Goal: Find specific page/section: Find specific page/section

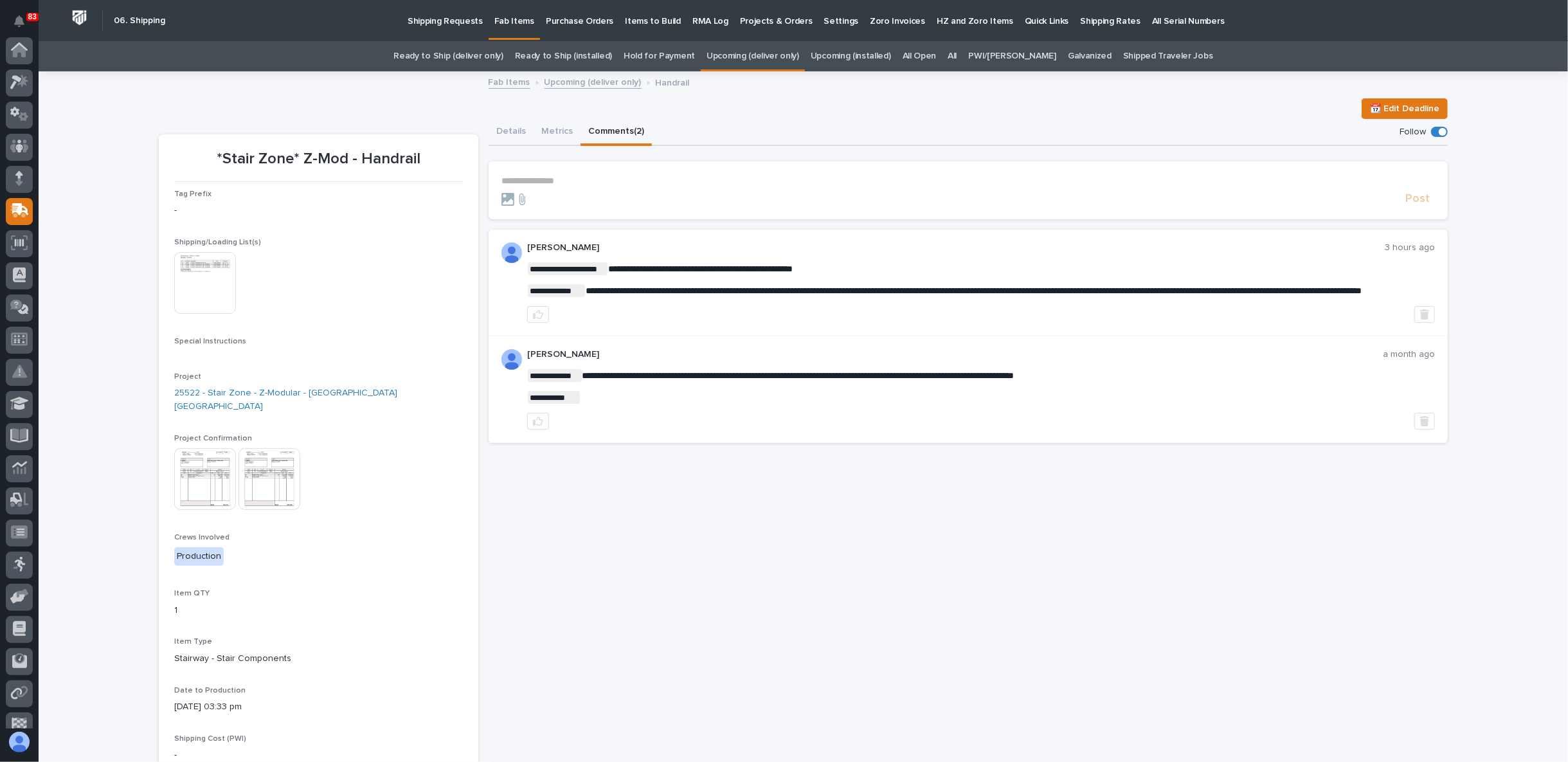
scroll to position [112, 0]
click at [878, 58] on link "Upcoming (installed)" at bounding box center [851, 56] width 80 height 30
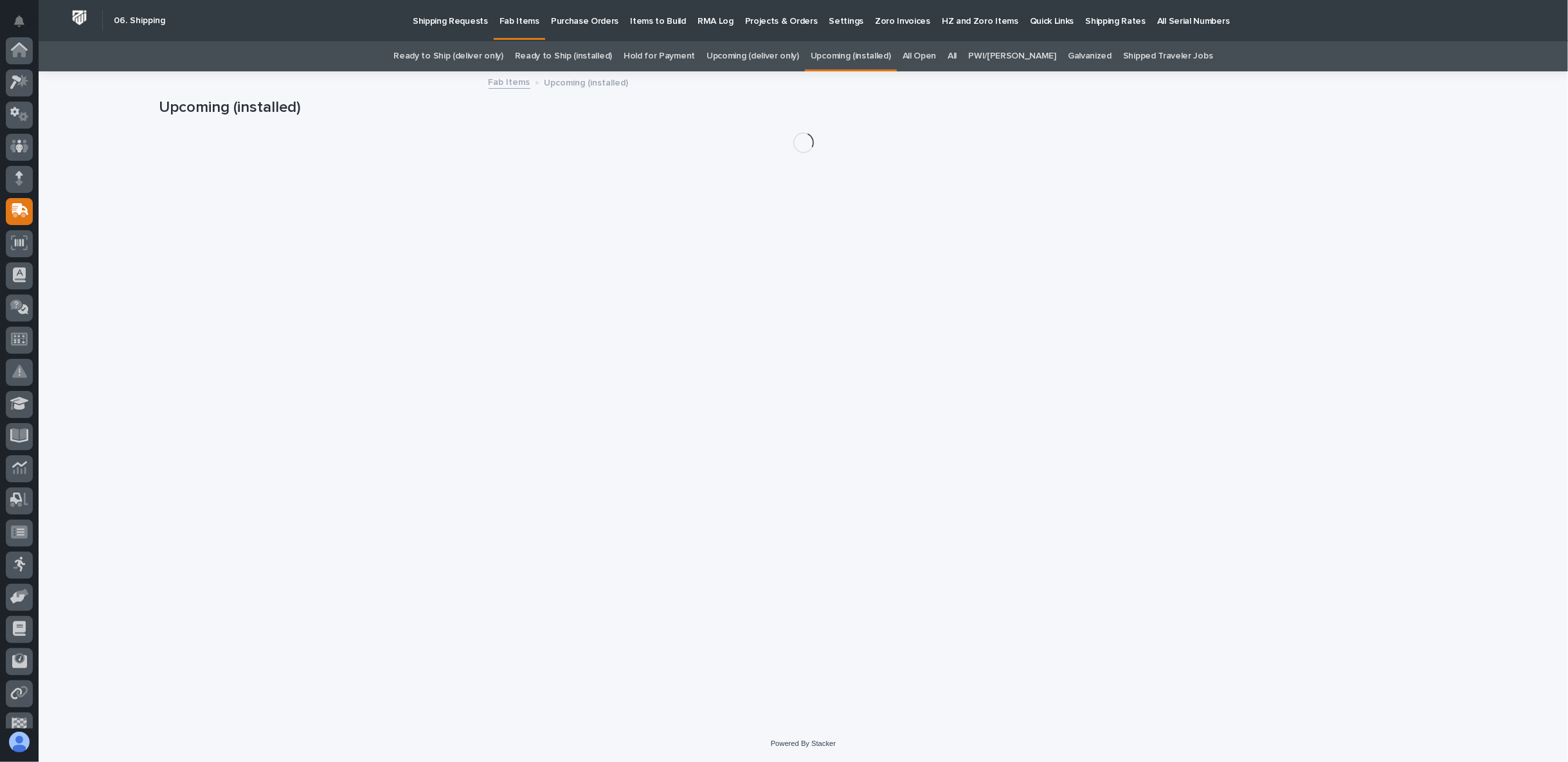
scroll to position [112, 0]
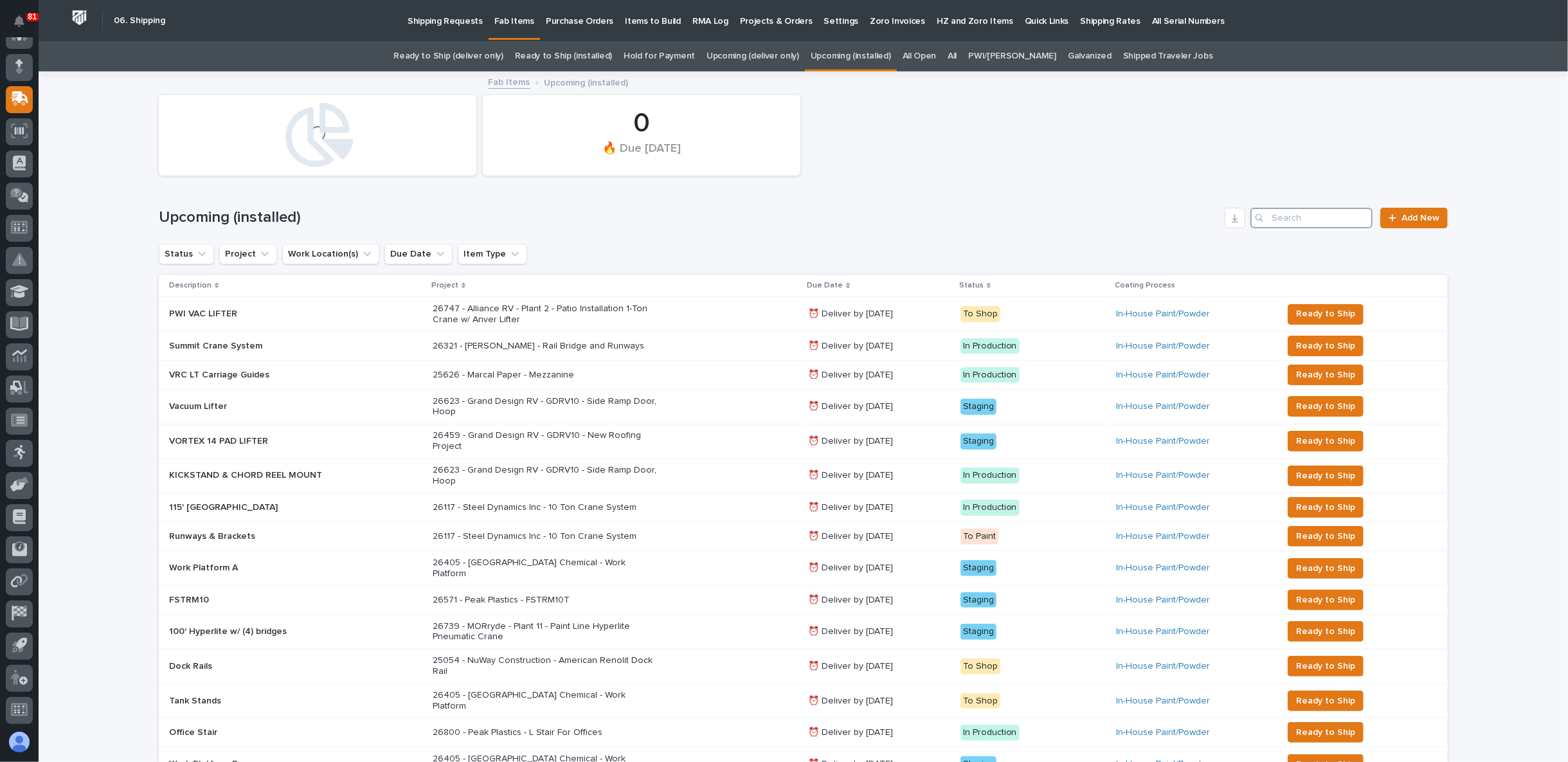
click at [1295, 218] on input "Search" at bounding box center [1312, 218] width 122 height 21
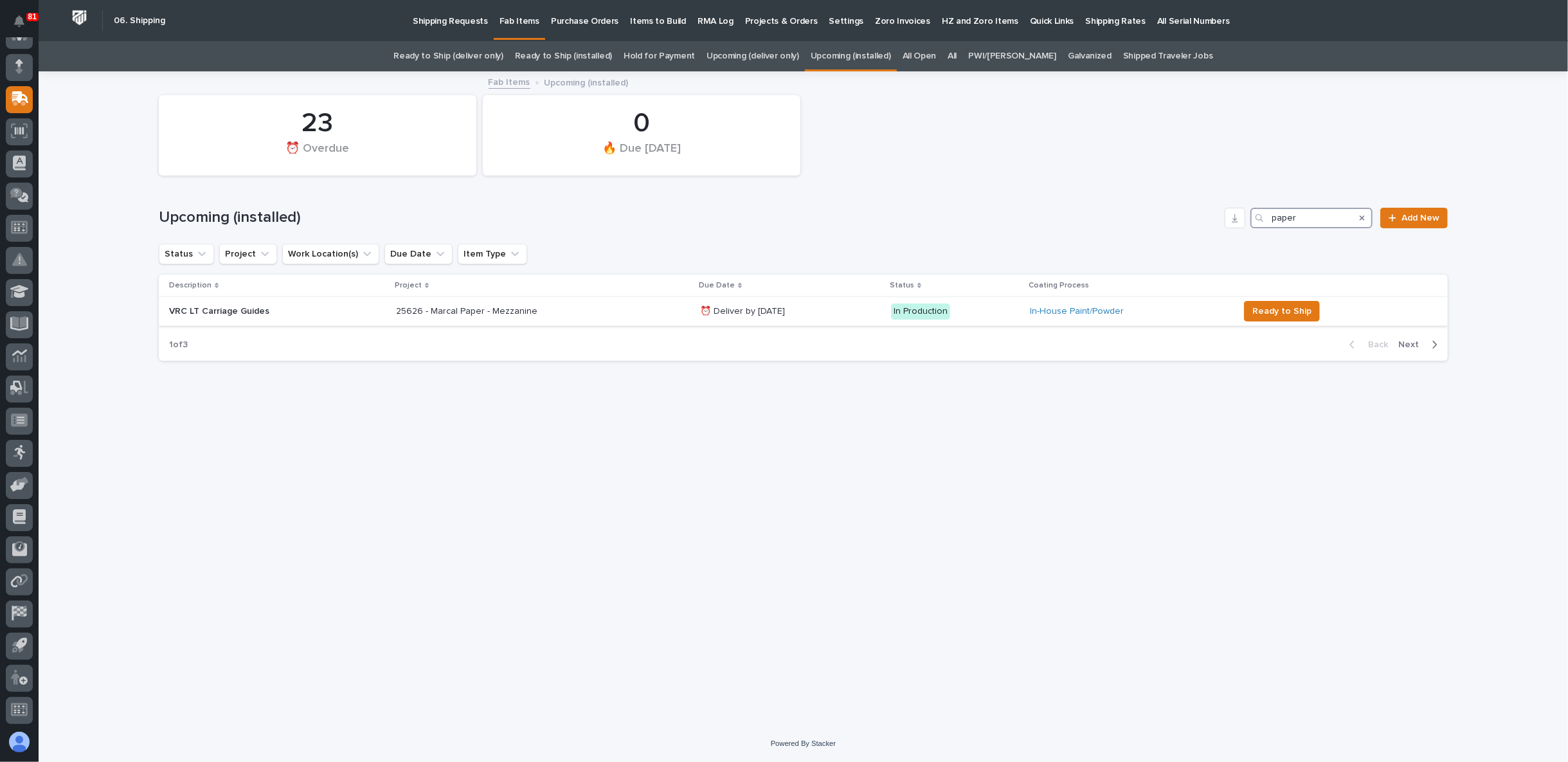
type input "paper"
click at [467, 310] on p "25626 - Marcal Paper - Mezzanine" at bounding box center [508, 311] width 225 height 11
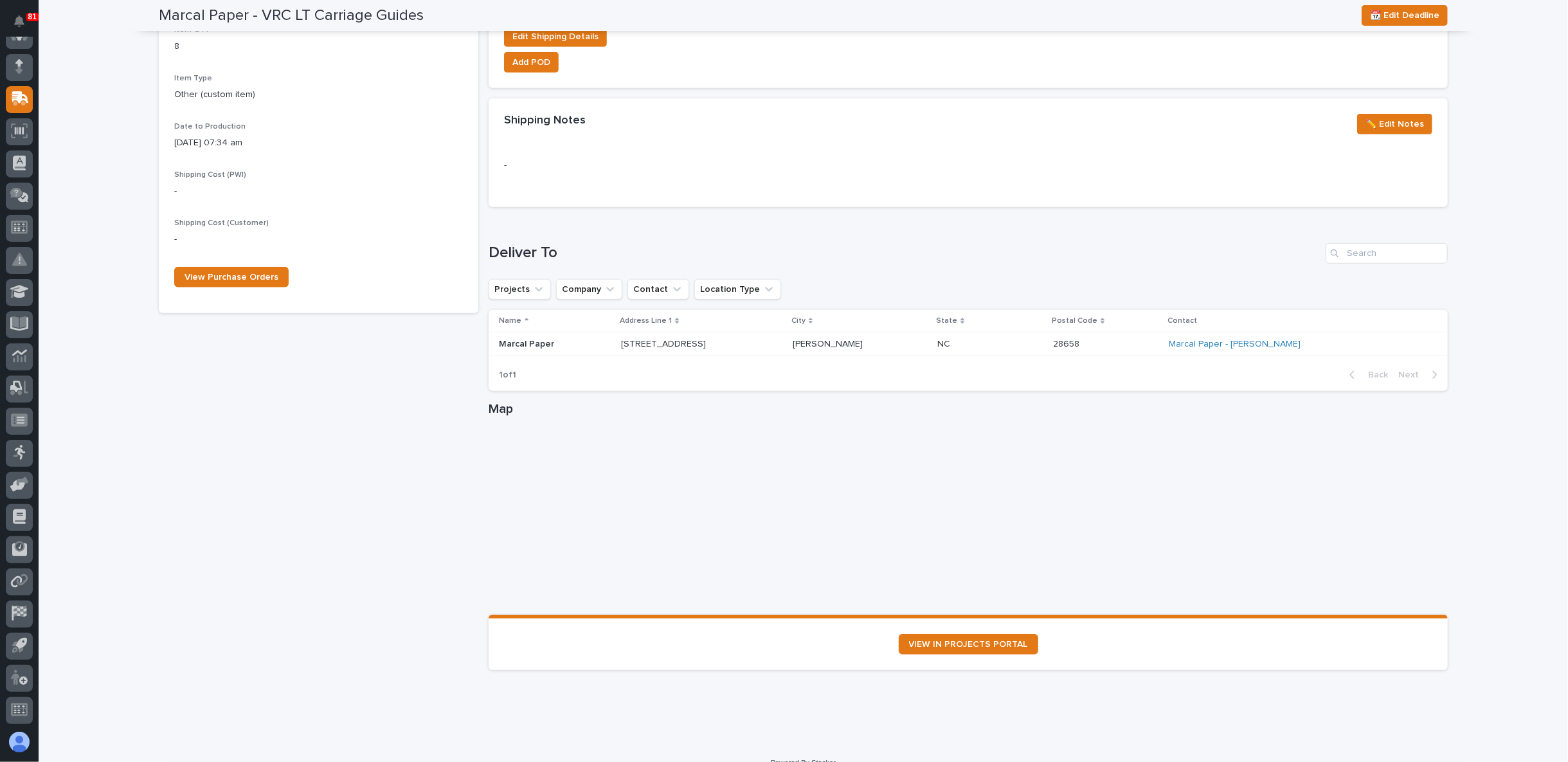
scroll to position [567, 0]
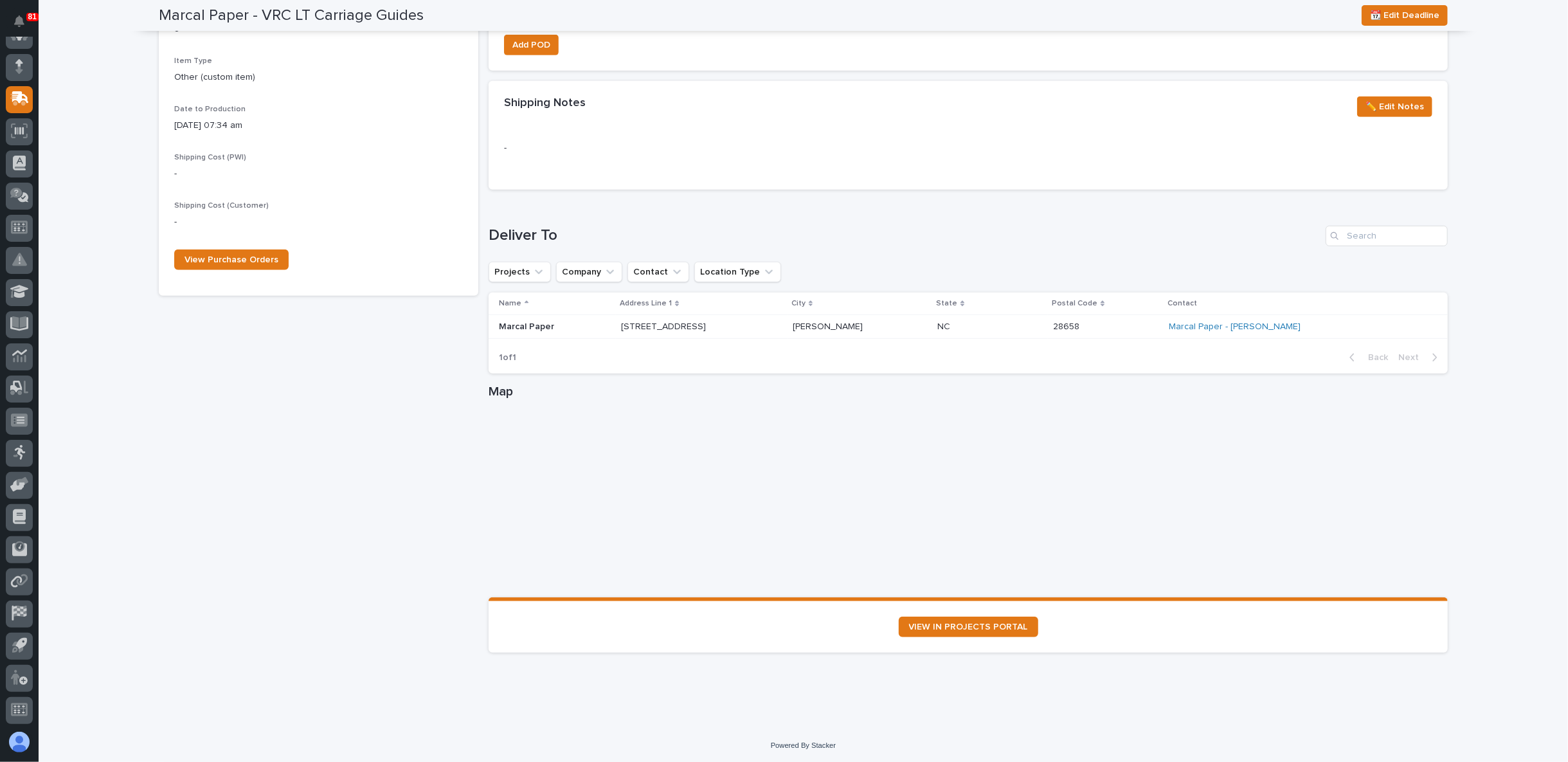
click at [1192, 239] on h1 "Deliver To" at bounding box center [904, 235] width 832 height 19
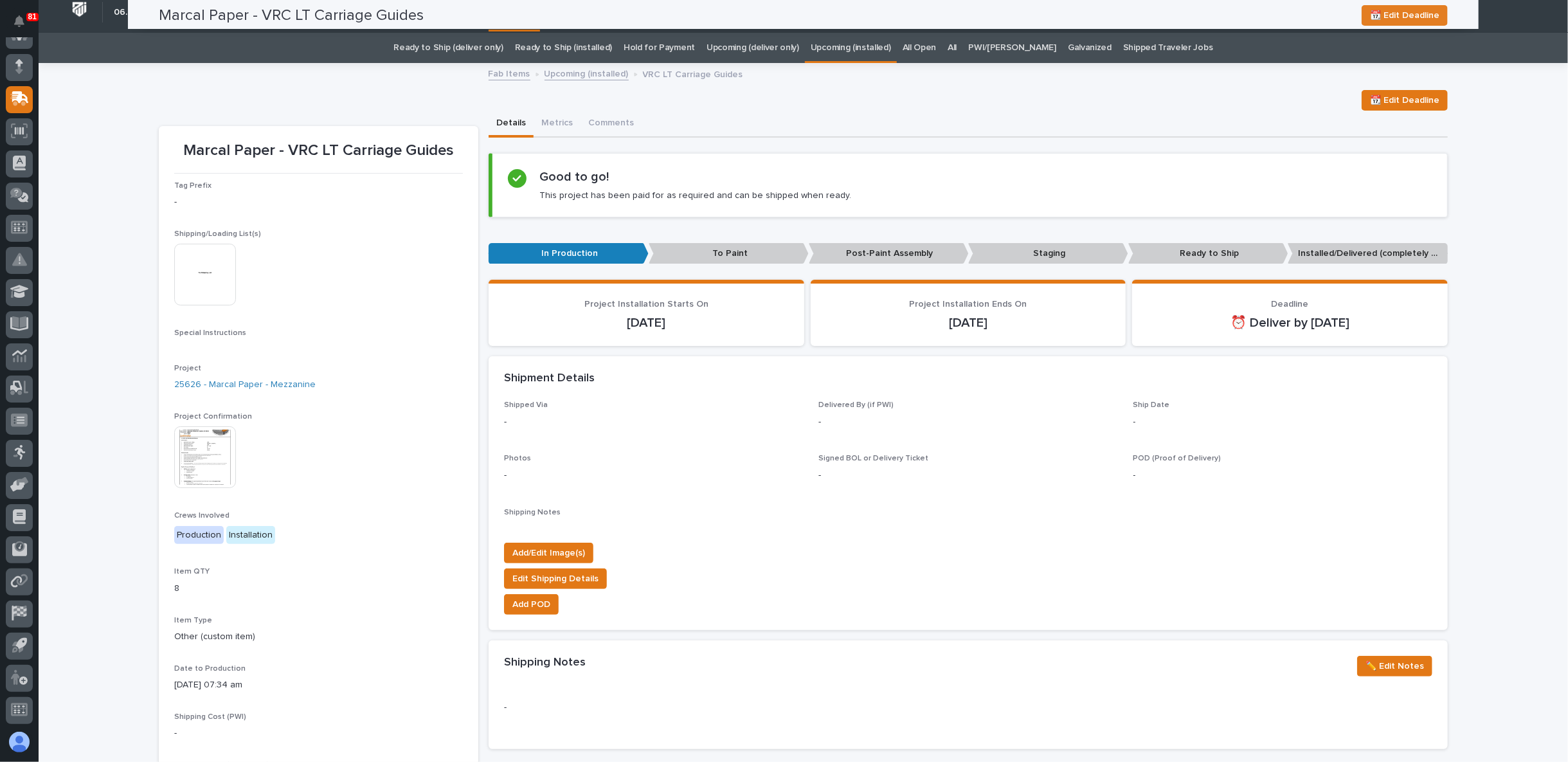
scroll to position [0, 0]
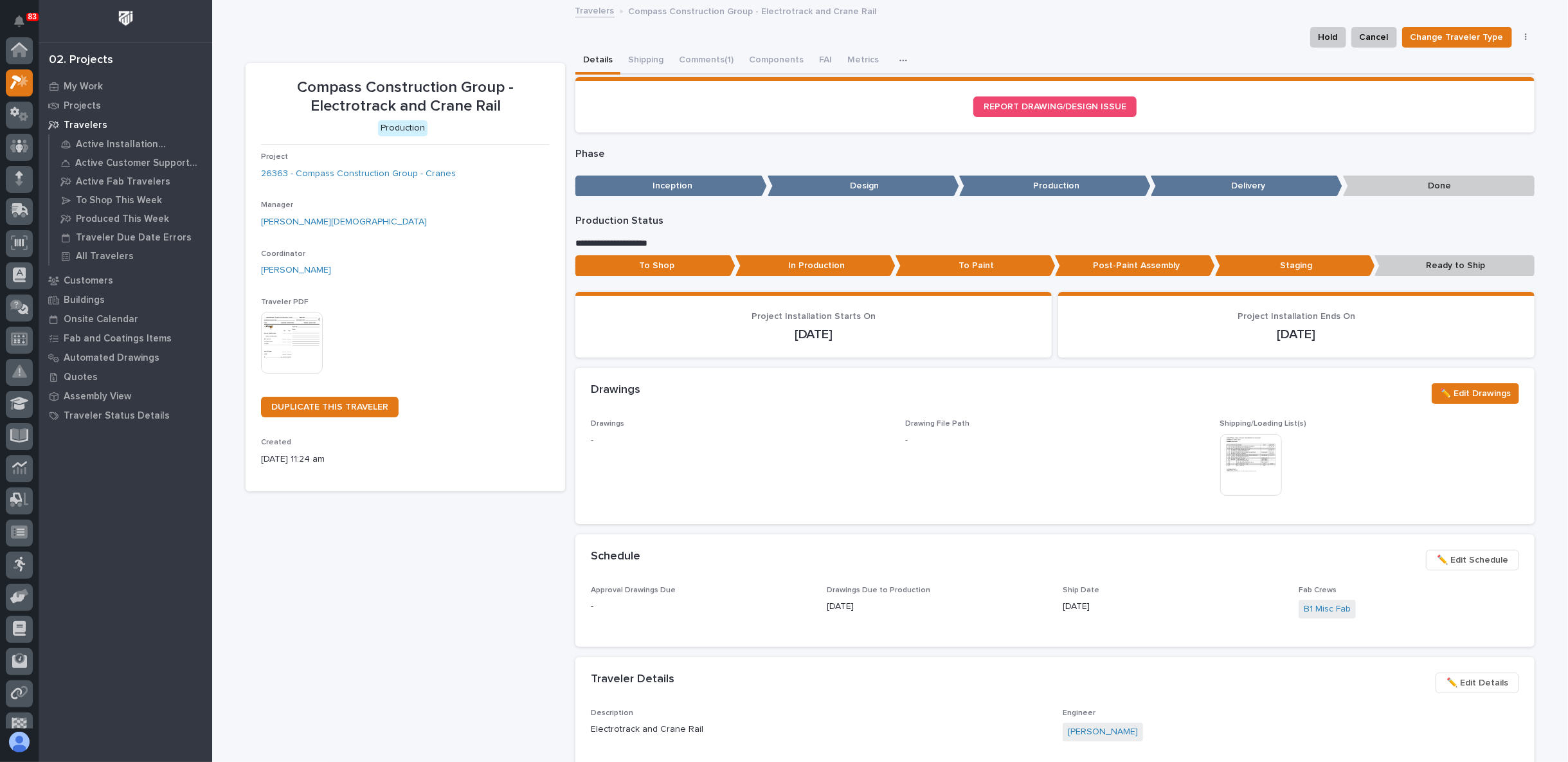
scroll to position [32, 0]
